Goal: Navigation & Orientation: Go to known website

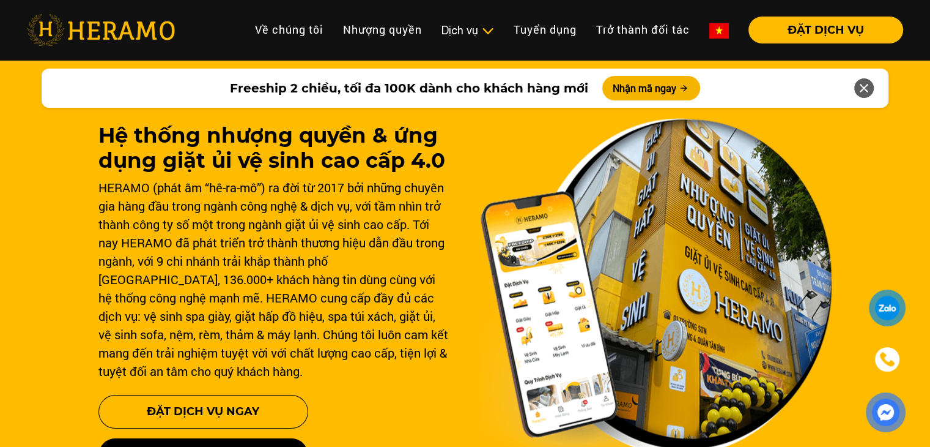
click at [94, 20] on img at bounding box center [101, 30] width 148 height 32
